Goal: Check status: Check status

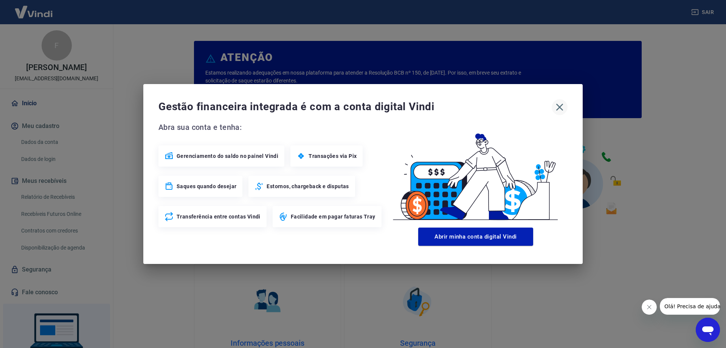
click at [558, 107] on icon "button" at bounding box center [560, 107] width 12 height 12
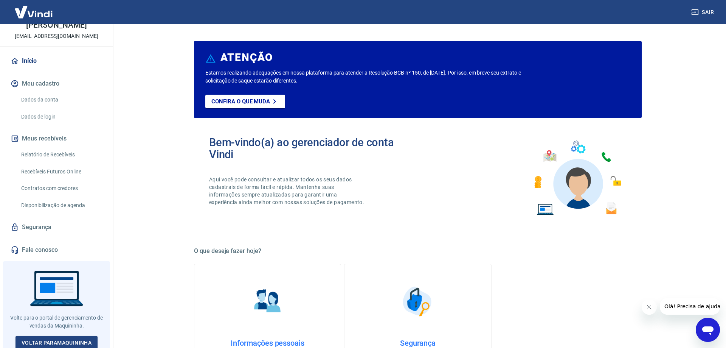
scroll to position [47, 0]
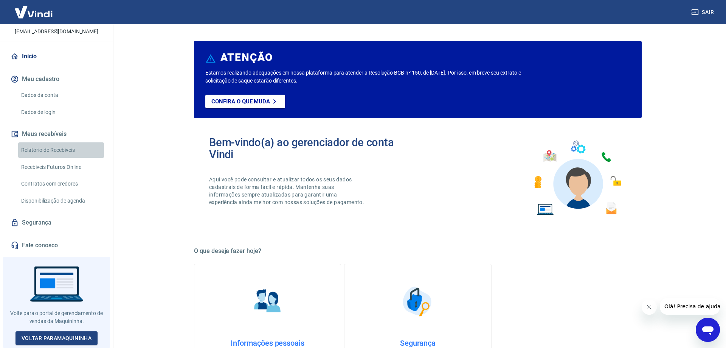
click at [52, 150] on link "Relatório de Recebíveis" at bounding box center [61, 150] width 86 height 16
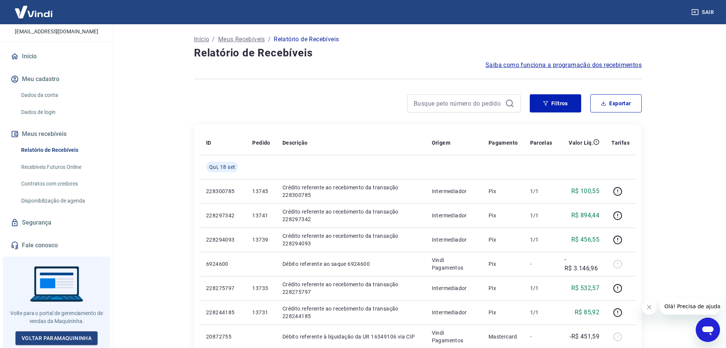
click at [25, 52] on link "Início" at bounding box center [56, 56] width 95 height 17
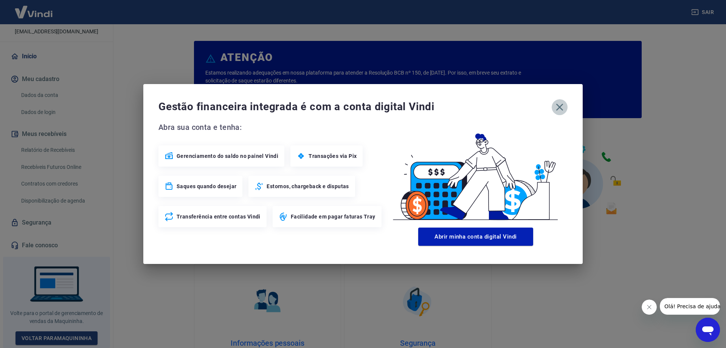
click at [561, 103] on icon "button" at bounding box center [560, 107] width 12 height 12
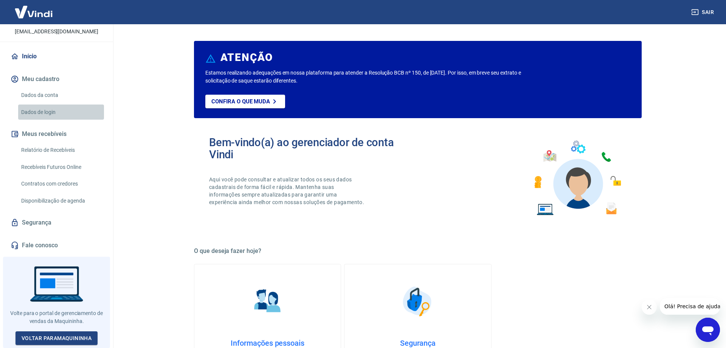
click at [36, 110] on link "Dados de login" at bounding box center [61, 112] width 86 height 16
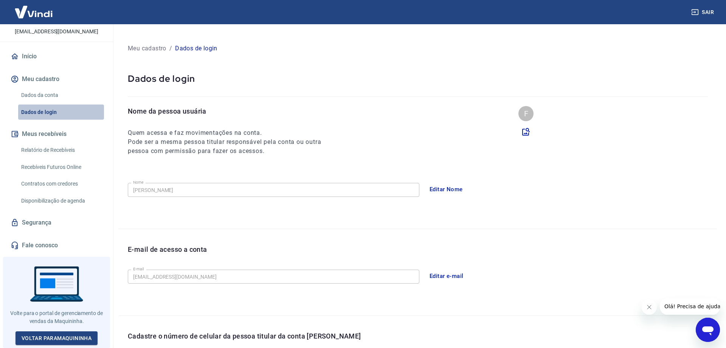
click at [36, 110] on link "Dados de login" at bounding box center [61, 112] width 86 height 16
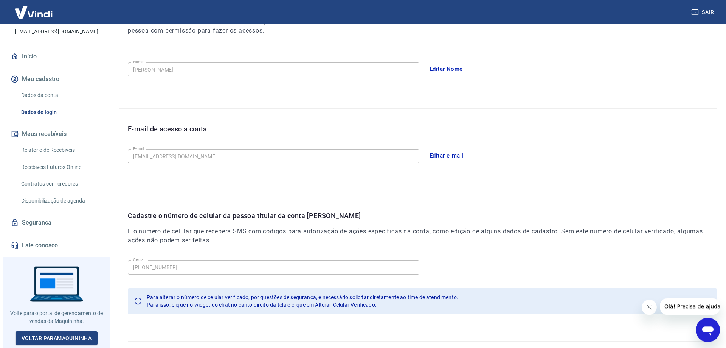
scroll to position [137, 0]
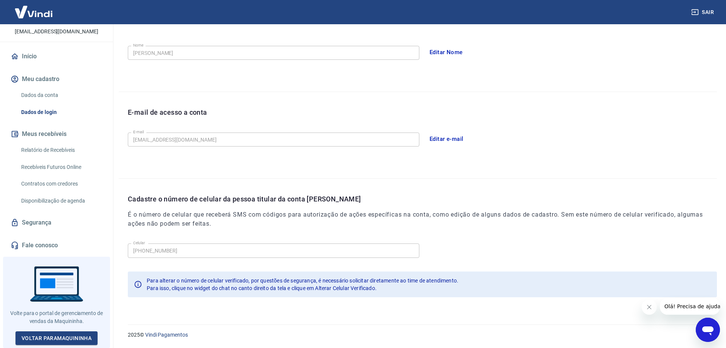
click at [45, 150] on link "Relatório de Recebíveis" at bounding box center [61, 150] width 86 height 16
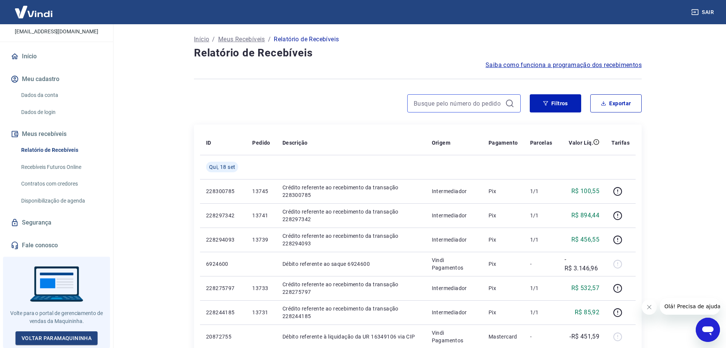
click at [446, 104] on input at bounding box center [458, 103] width 89 height 11
click at [549, 105] on button "Filtros" at bounding box center [555, 103] width 51 height 18
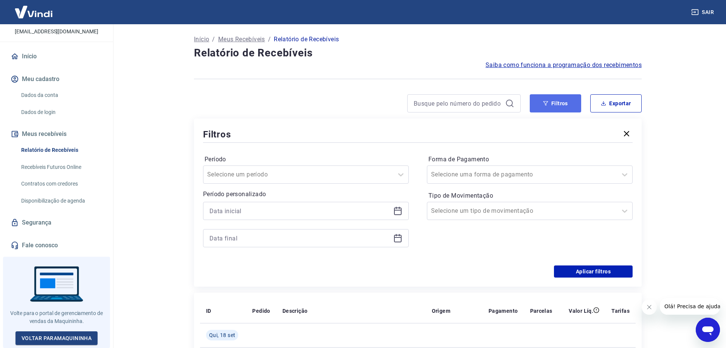
click at [549, 105] on button "Filtros" at bounding box center [555, 103] width 51 height 18
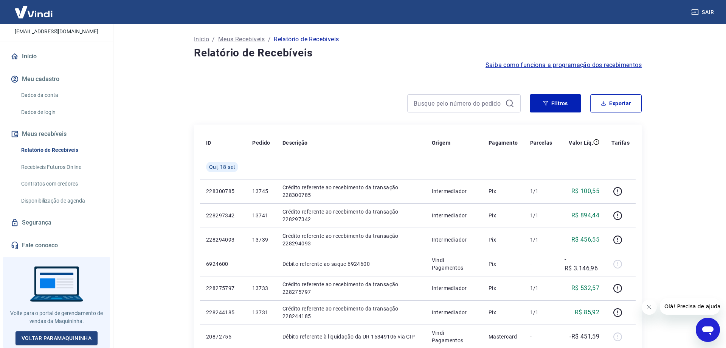
click at [238, 40] on p "Meus Recebíveis" at bounding box center [241, 39] width 47 height 9
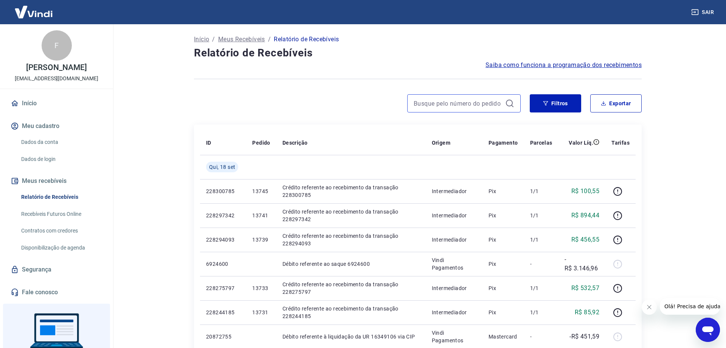
click at [449, 103] on input at bounding box center [458, 103] width 89 height 11
click at [418, 106] on input at bounding box center [458, 103] width 89 height 11
paste input "12709"
type input "12709"
click at [553, 99] on button "Filtros" at bounding box center [555, 103] width 51 height 18
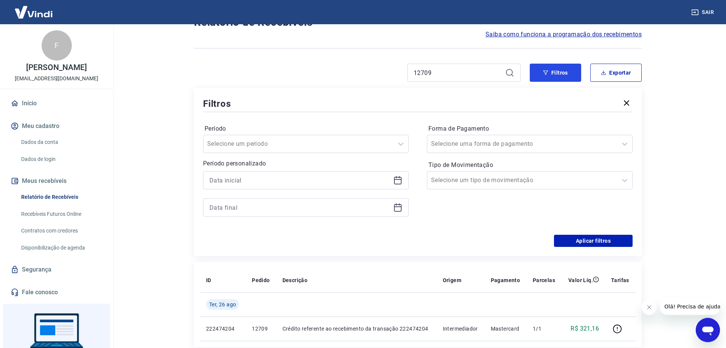
scroll to position [148, 0]
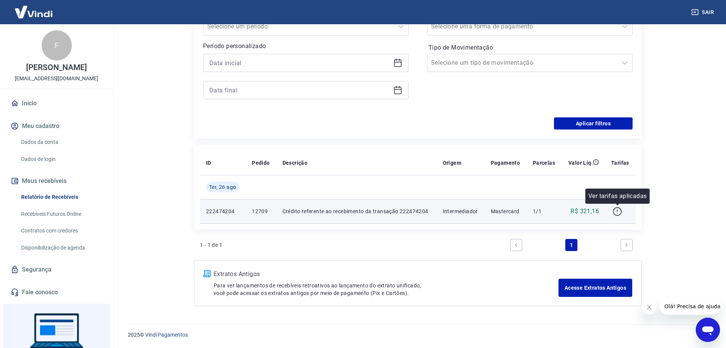
click at [617, 211] on icon "button" at bounding box center [617, 211] width 9 height 9
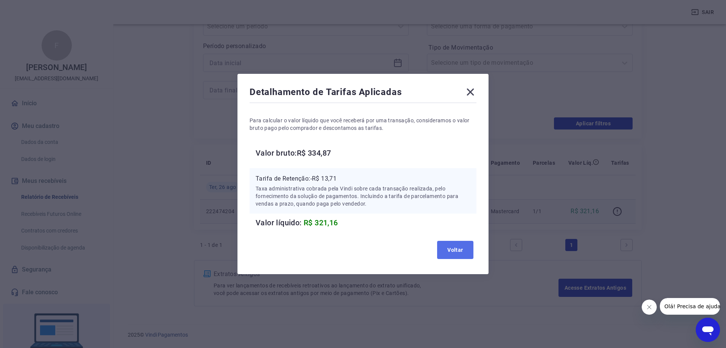
click at [453, 250] on button "Voltar" at bounding box center [455, 250] width 36 height 18
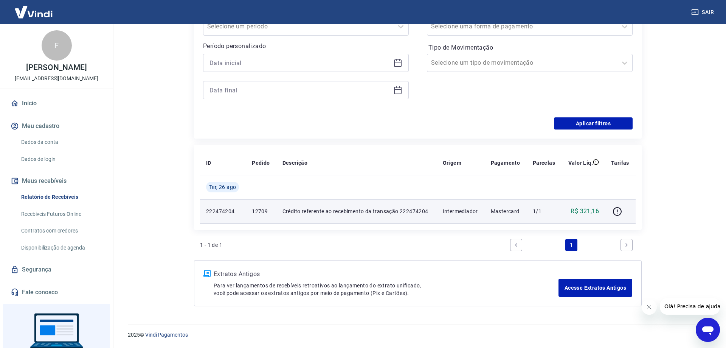
click at [221, 208] on p "222474204" at bounding box center [223, 211] width 34 height 8
click at [620, 210] on icon "button" at bounding box center [617, 211] width 9 height 9
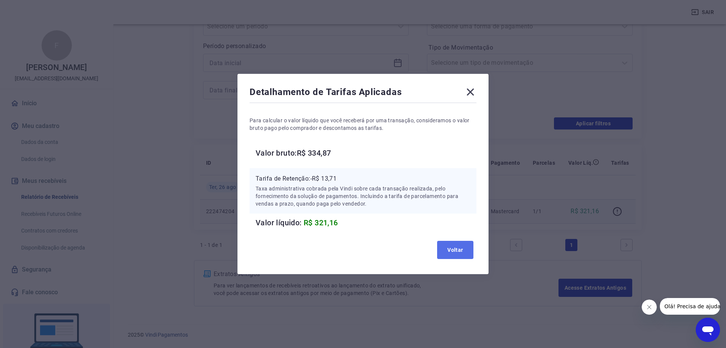
click at [463, 252] on button "Voltar" at bounding box center [455, 250] width 36 height 18
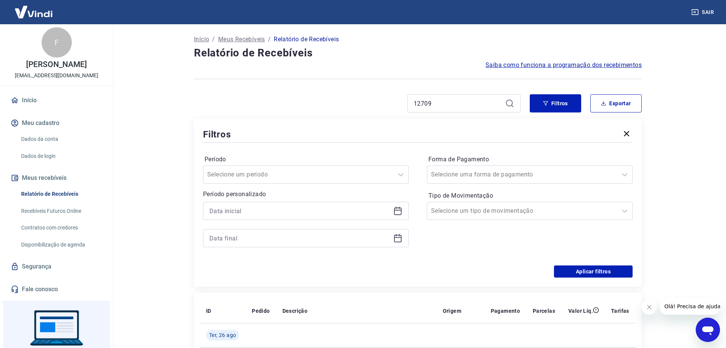
scroll to position [0, 0]
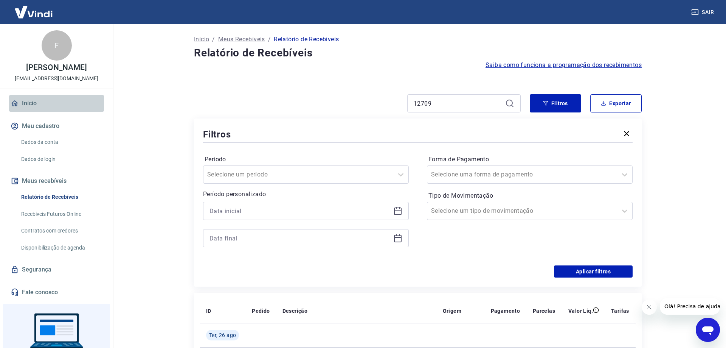
click at [34, 102] on link "Início" at bounding box center [56, 103] width 95 height 17
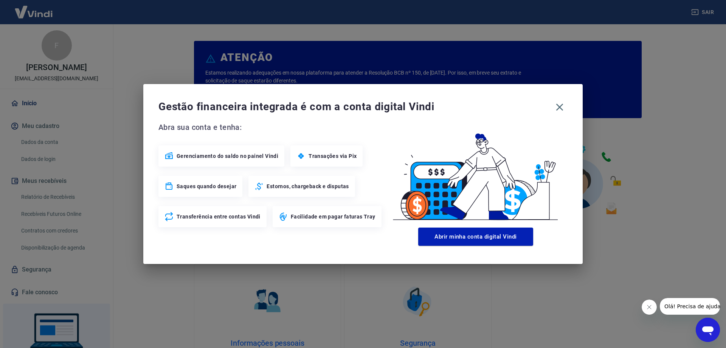
click at [202, 190] on div "Saques quando desejar" at bounding box center [200, 186] width 84 height 21
click at [313, 189] on span "Estornos, chargeback e disputas" at bounding box center [308, 186] width 82 height 8
click at [199, 220] on span "Transferência entre contas Vindi" at bounding box center [219, 217] width 84 height 8
drag, startPoint x: 213, startPoint y: 213, endPoint x: 264, endPoint y: 218, distance: 50.9
click at [215, 213] on span "Transferência entre contas Vindi" at bounding box center [219, 217] width 84 height 8
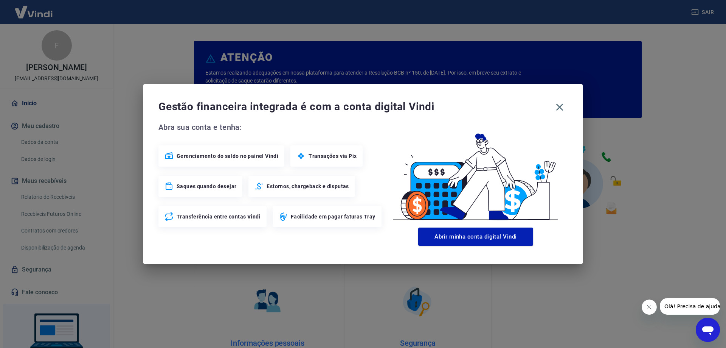
click at [342, 224] on div "Facilidade em pagar faturas Tray" at bounding box center [327, 216] width 109 height 21
click at [560, 103] on icon "button" at bounding box center [560, 107] width 12 height 12
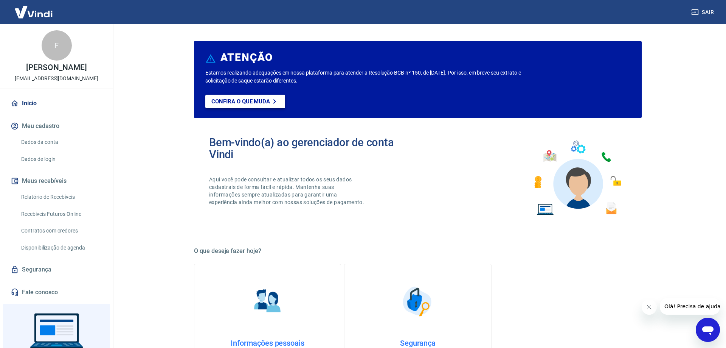
click at [234, 105] on link "Confira o que muda" at bounding box center [245, 102] width 80 height 14
click at [46, 194] on link "Relatório de Recebíveis" at bounding box center [61, 197] width 86 height 16
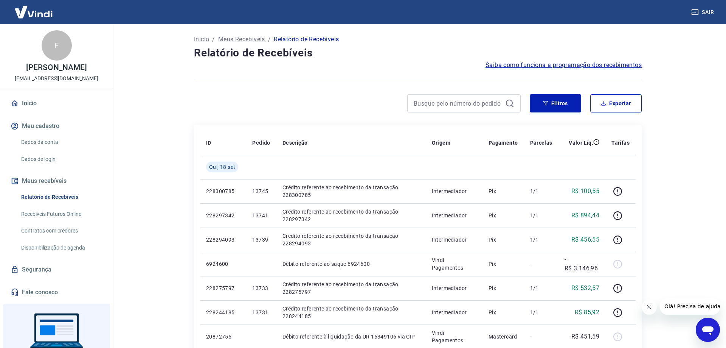
drag, startPoint x: 435, startPoint y: 95, endPoint x: 434, endPoint y: 103, distance: 8.0
click at [434, 99] on div at bounding box center [463, 103] width 113 height 18
click at [434, 107] on input at bounding box center [458, 103] width 89 height 11
paste input "12709"
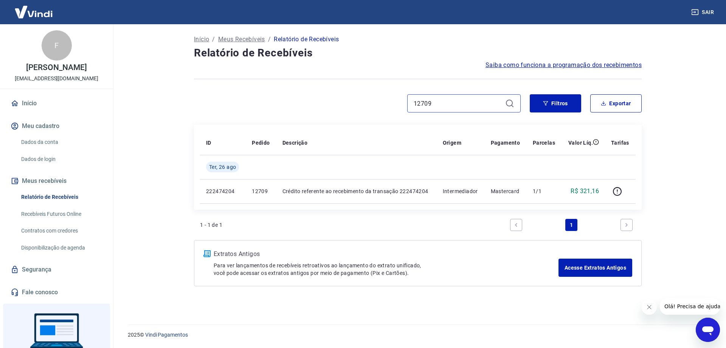
type input "12709"
click at [632, 223] on link "Next page" at bounding box center [627, 225] width 12 height 12
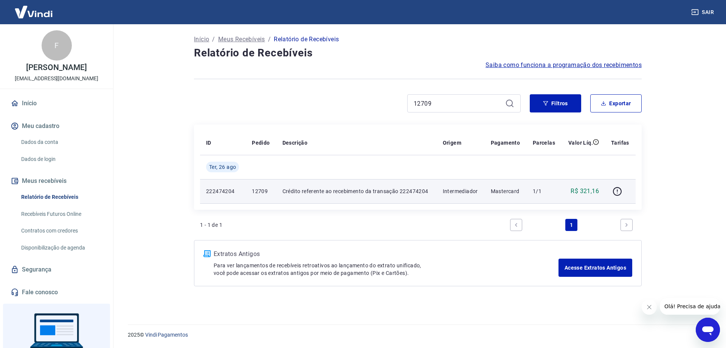
click at [600, 190] on td "R$ 321,16" at bounding box center [584, 191] width 44 height 24
click at [229, 194] on p "222474204" at bounding box center [223, 191] width 34 height 8
click at [279, 190] on td "Crédito referente ao recebimento da transação 222474204" at bounding box center [357, 191] width 160 height 24
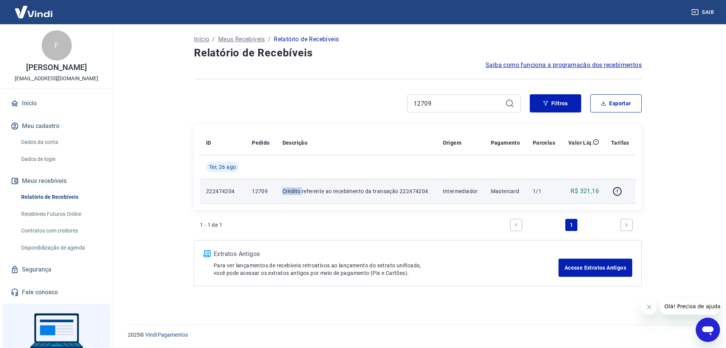
click at [279, 190] on td "Crédito referente ao recebimento da transação 222474204" at bounding box center [357, 191] width 160 height 24
click at [280, 190] on td "Crédito referente ao recebimento da transação 222474204" at bounding box center [357, 191] width 160 height 24
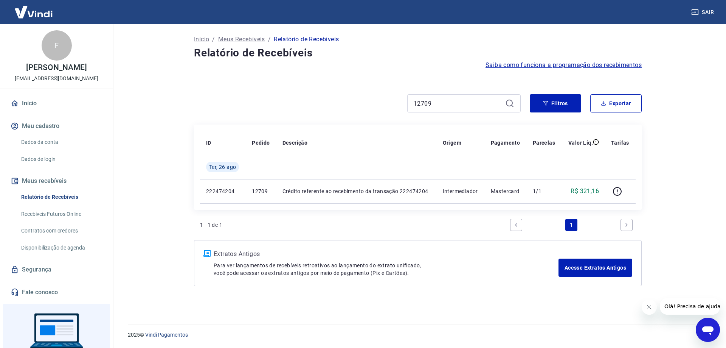
click at [509, 103] on icon at bounding box center [509, 103] width 9 height 9
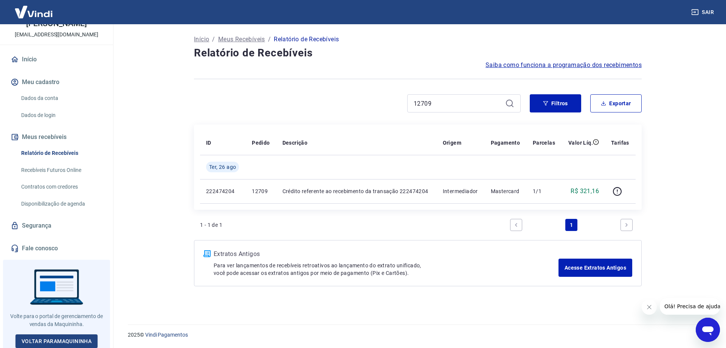
scroll to position [47, 0]
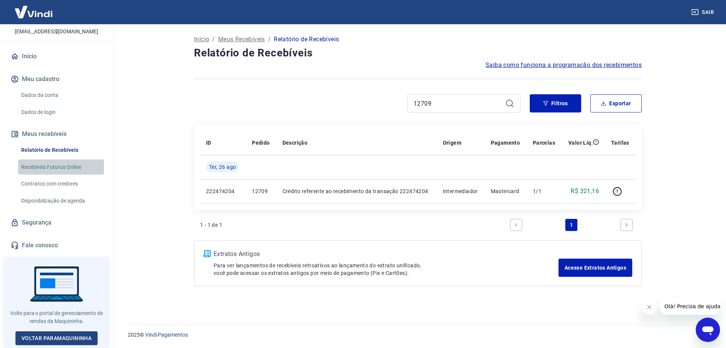
click at [60, 164] on link "Recebíveis Futuros Online" at bounding box center [61, 167] width 86 height 16
